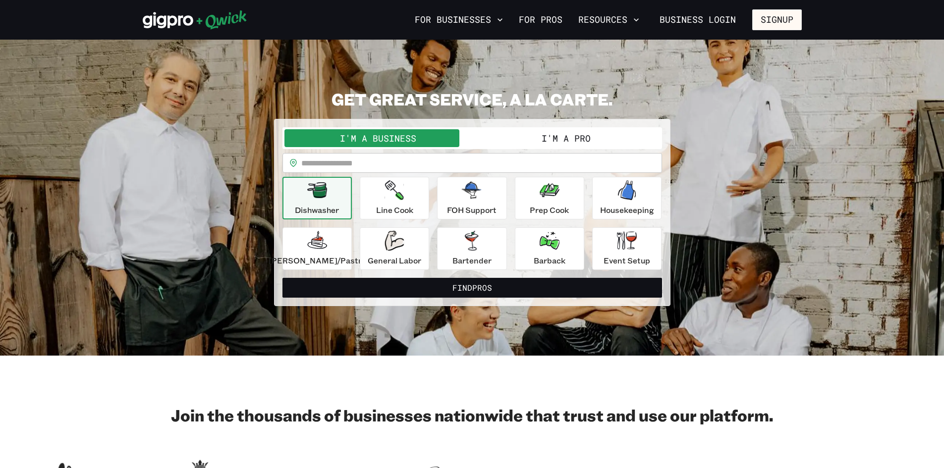
click at [594, 138] on button "I'm a Pro" at bounding box center [566, 138] width 188 height 18
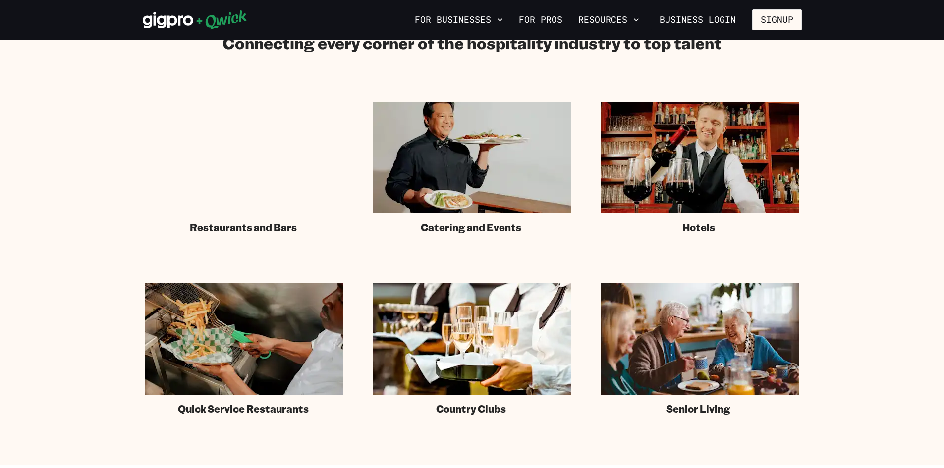
scroll to position [567, 0]
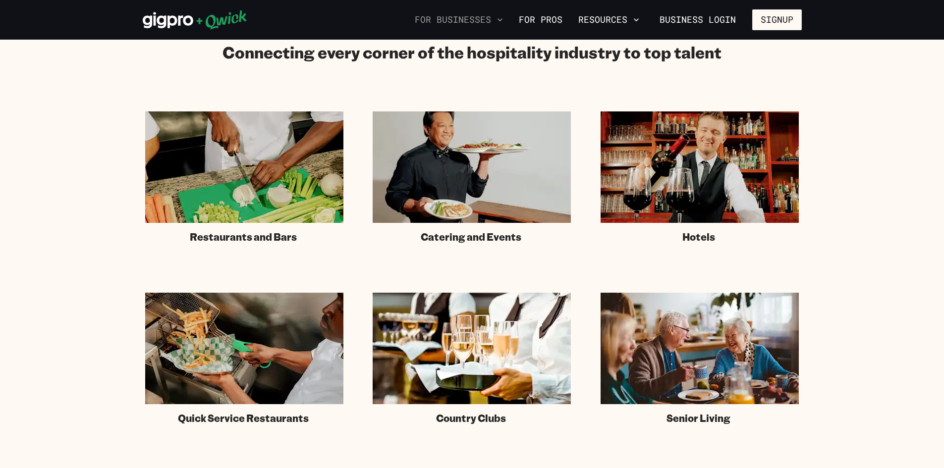
click at [504, 16] on icon "button" at bounding box center [500, 20] width 10 height 10
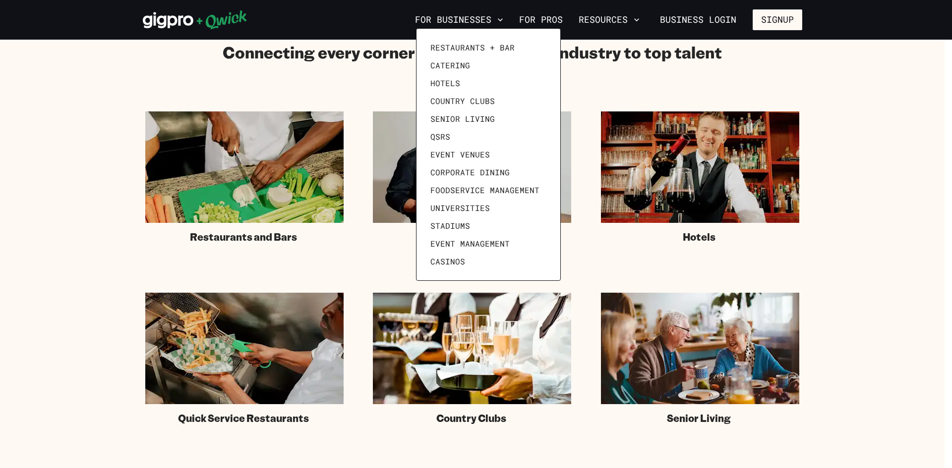
click at [555, 19] on div at bounding box center [476, 234] width 952 height 468
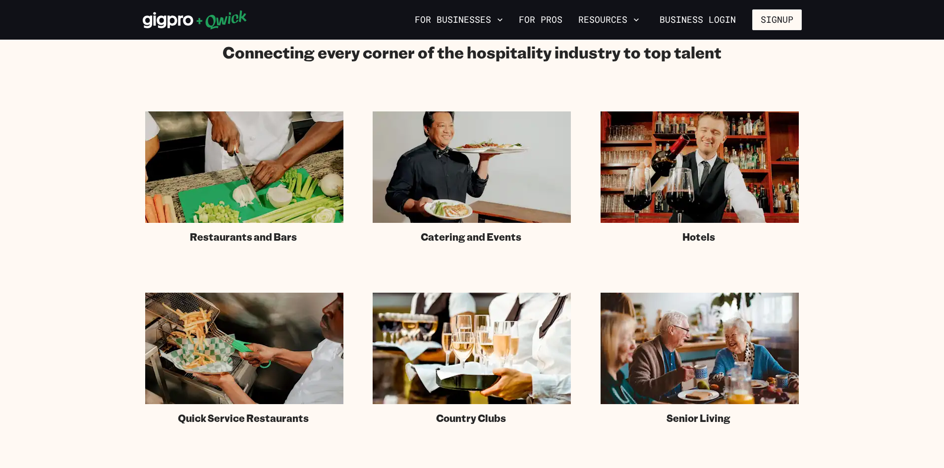
click at [555, 19] on link "For Pros" at bounding box center [541, 19] width 52 height 17
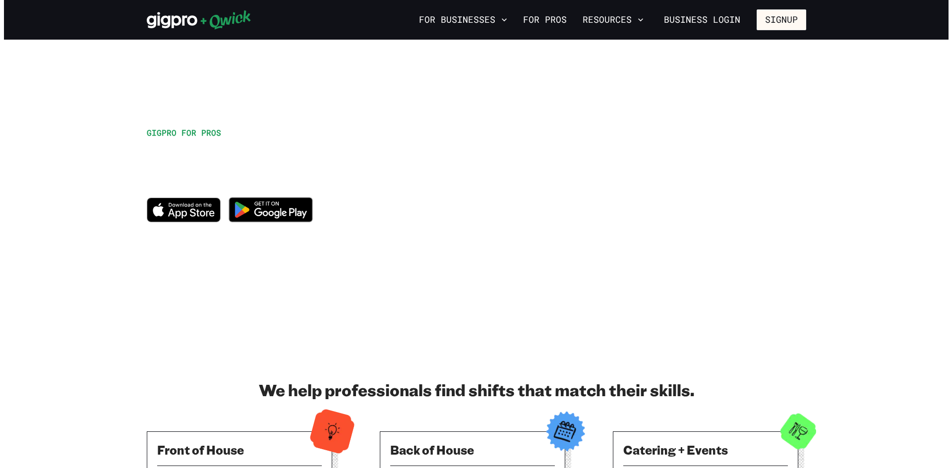
scroll to position [9, 0]
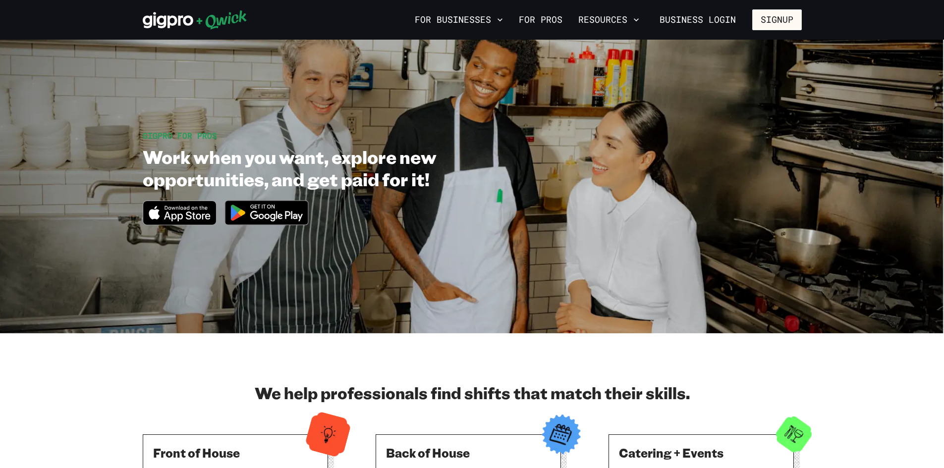
click at [209, 33] on div "For Businesses For Pros Resources Business Login Signup" at bounding box center [472, 20] width 944 height 40
click at [776, 18] on button "Signup" at bounding box center [777, 19] width 50 height 21
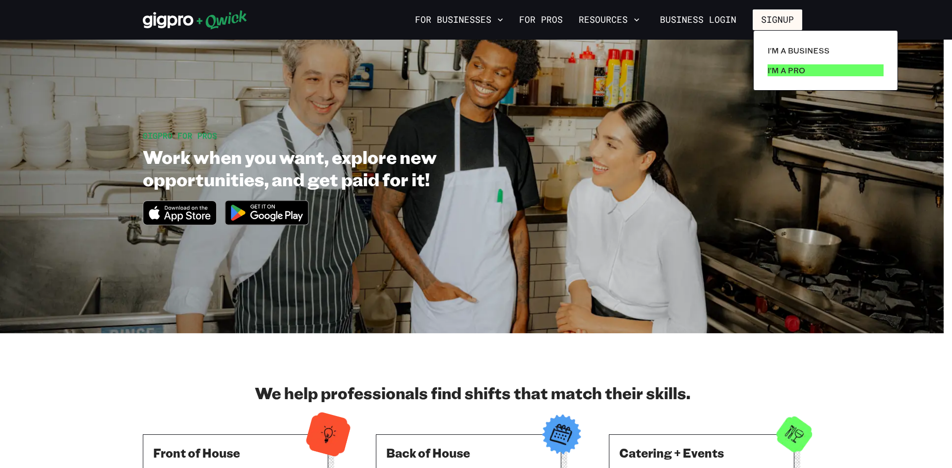
click at [785, 69] on p "I'm a Pro" at bounding box center [786, 70] width 38 height 12
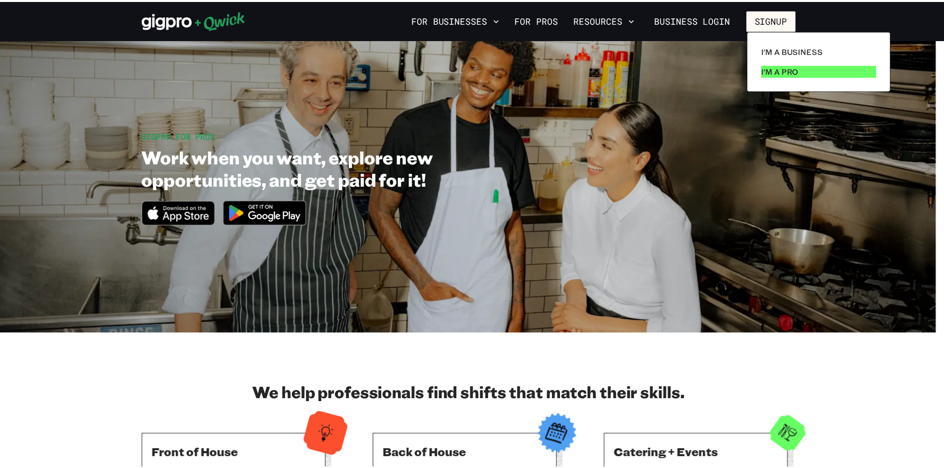
scroll to position [0, 0]
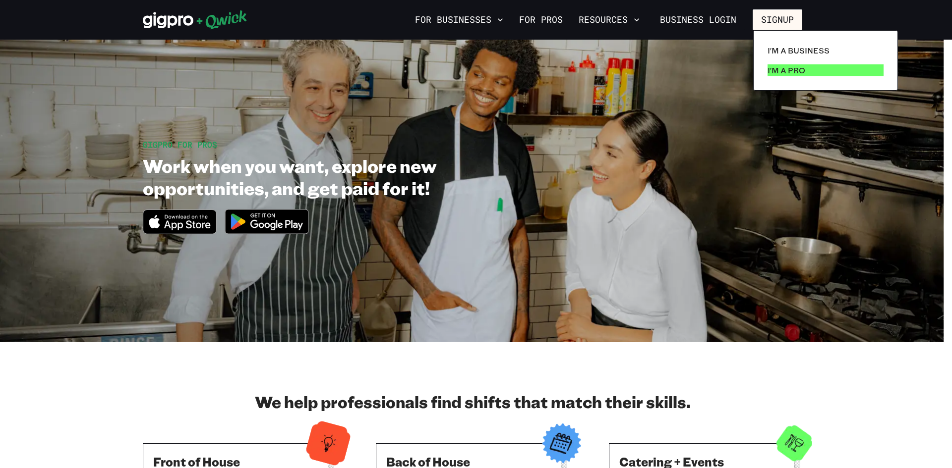
click at [785, 69] on p "I'm a Pro" at bounding box center [786, 70] width 38 height 12
drag, startPoint x: 948, startPoint y: 114, endPoint x: 939, endPoint y: 258, distance: 144.5
click at [951, 204] on div at bounding box center [476, 234] width 952 height 468
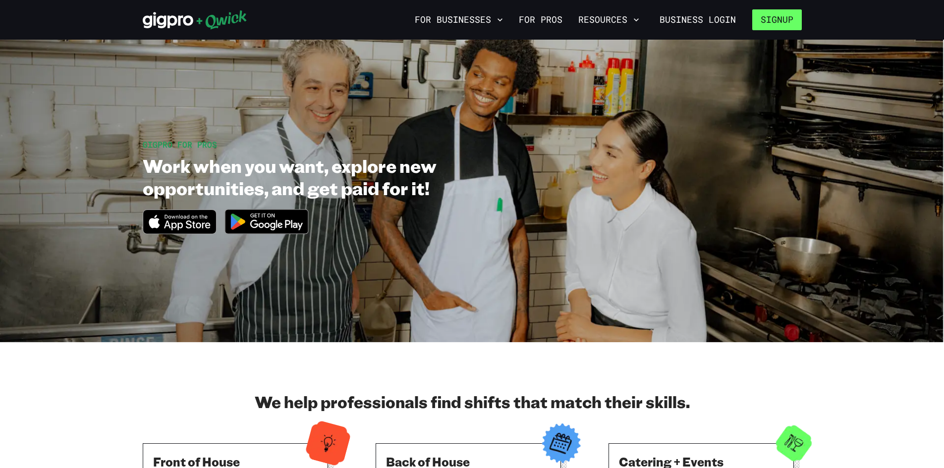
click at [773, 20] on button "Signup" at bounding box center [777, 19] width 50 height 21
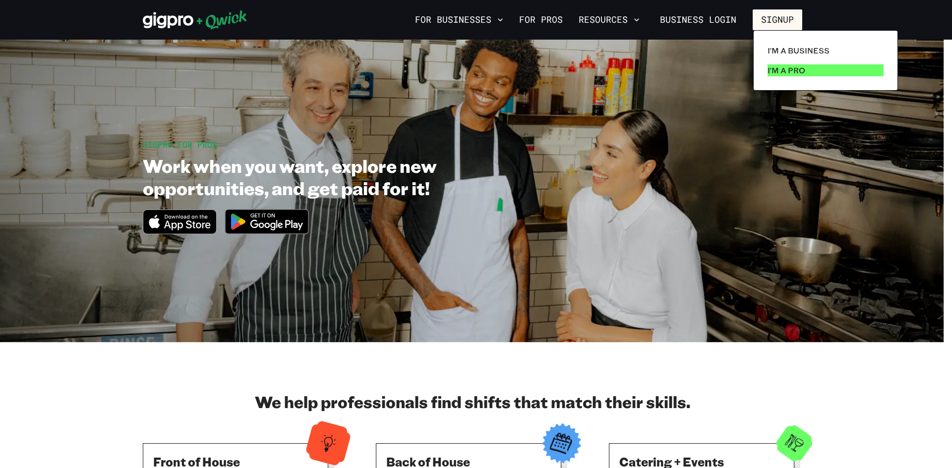
click at [782, 73] on p "I'm a Pro" at bounding box center [786, 70] width 38 height 12
click at [789, 68] on p "I'm a Pro" at bounding box center [786, 70] width 38 height 12
click at [865, 108] on div at bounding box center [476, 234] width 952 height 468
